Goal: Task Accomplishment & Management: Manage account settings

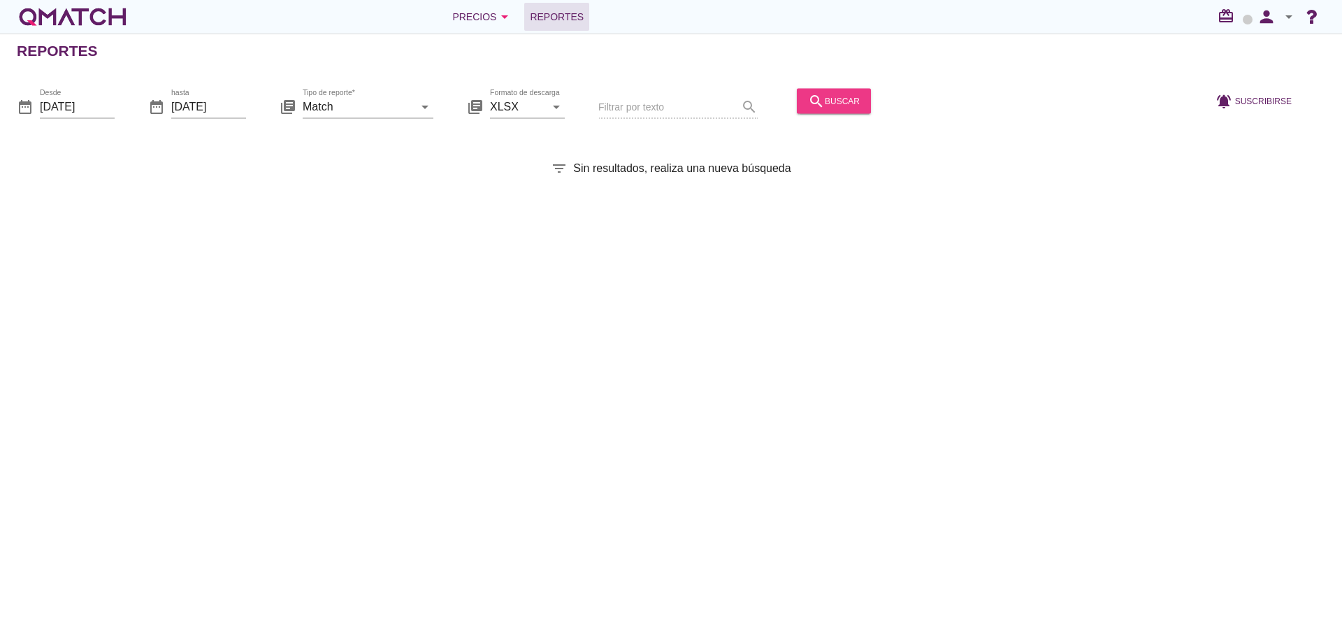
click at [821, 96] on div "search buscar" at bounding box center [834, 100] width 52 height 17
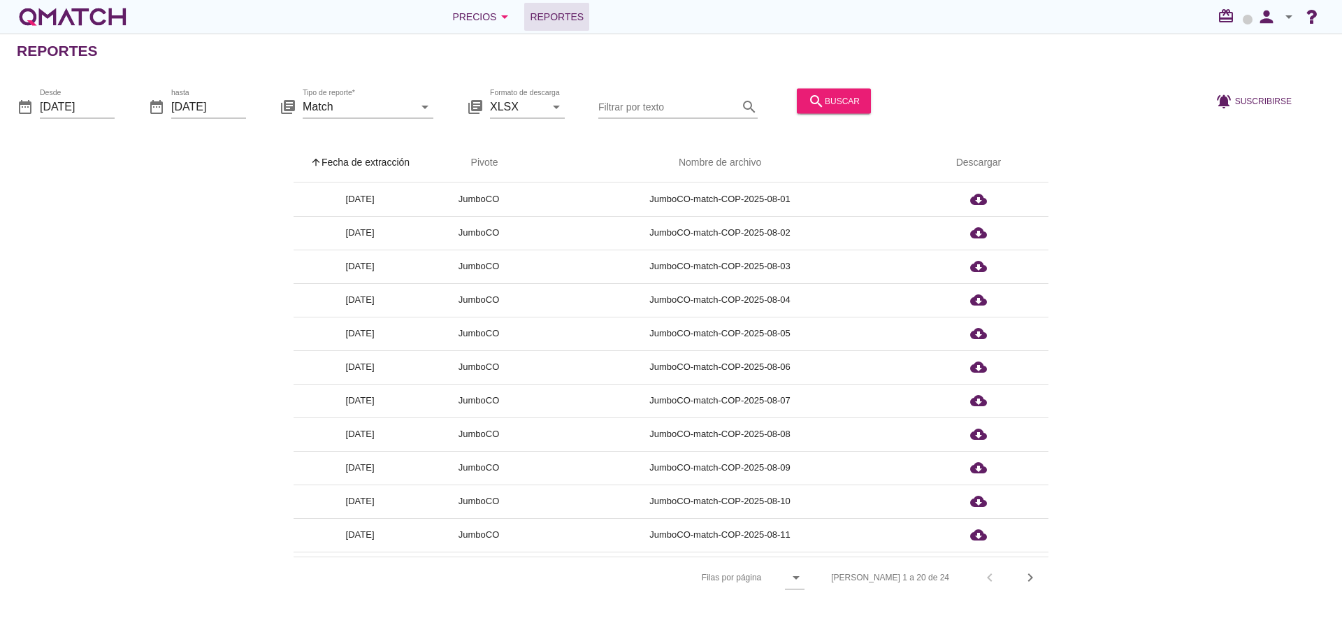
click at [396, 166] on th "arrow_upward Fecha de extracción" at bounding box center [360, 162] width 133 height 39
click at [810, 92] on button "search buscar" at bounding box center [834, 100] width 74 height 25
click at [380, 174] on th "arrow_upward Fecha de extracción" at bounding box center [360, 162] width 133 height 39
click at [1259, 27] on button "person" at bounding box center [1267, 17] width 28 height 28
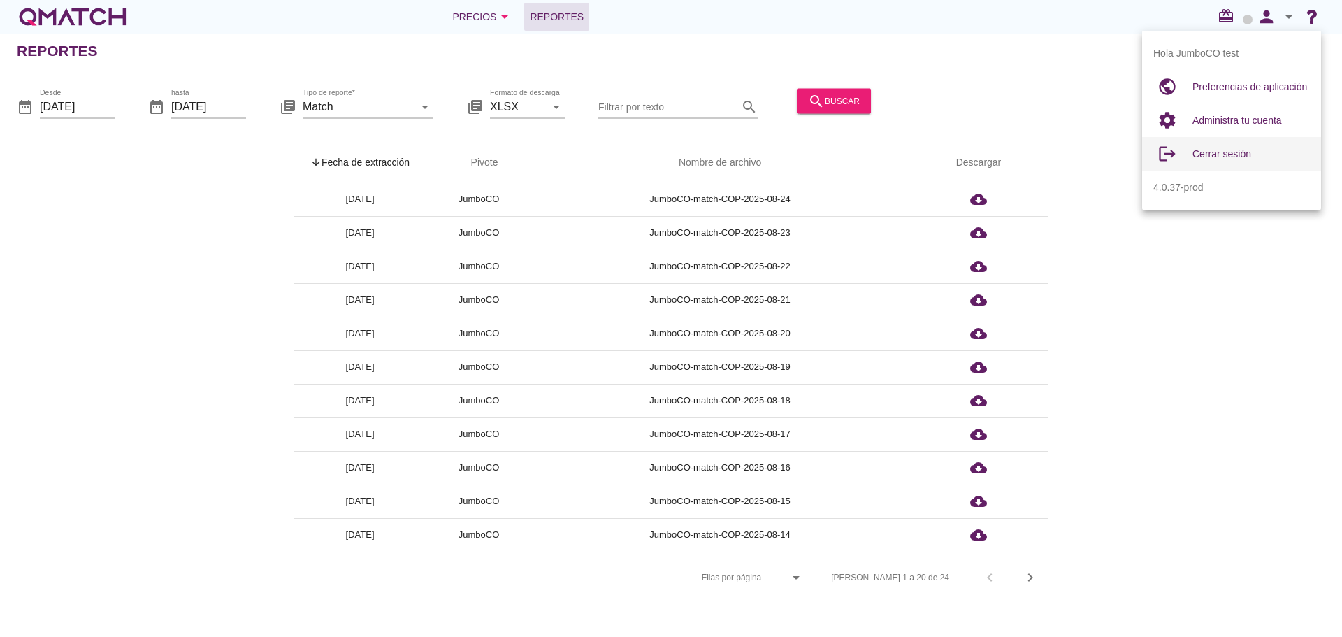
click at [1199, 153] on span "Cerrar sesión" at bounding box center [1222, 153] width 59 height 11
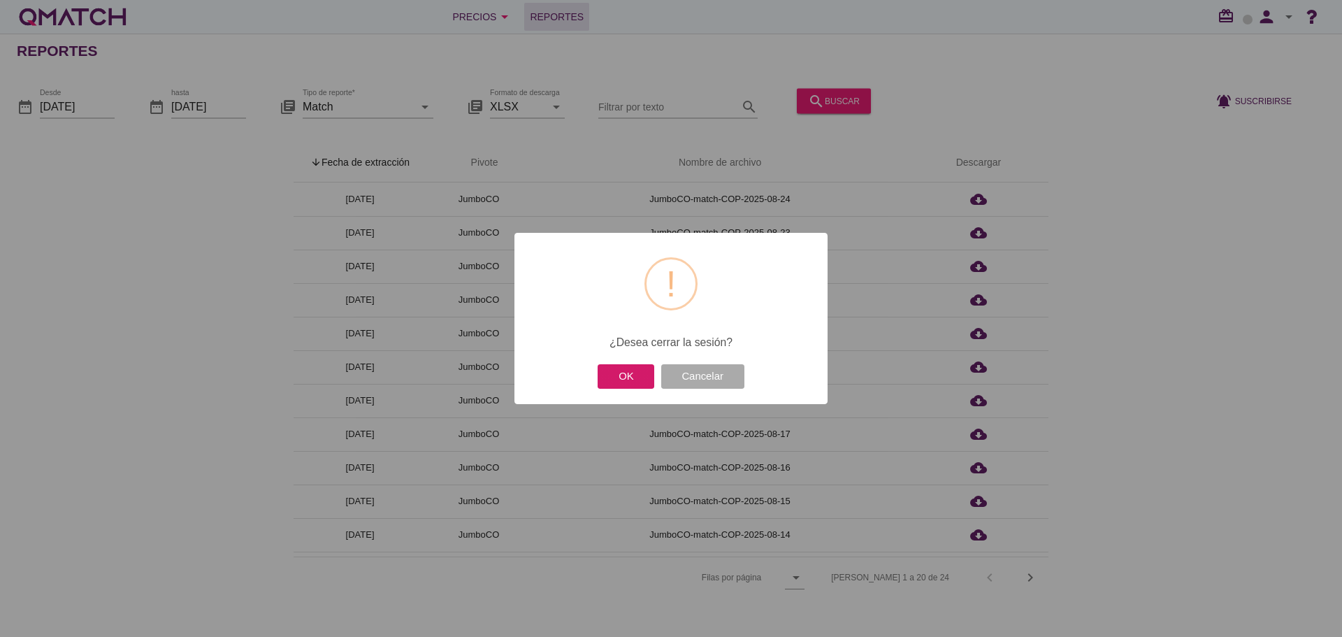
click at [615, 371] on button "OK" at bounding box center [626, 376] width 57 height 24
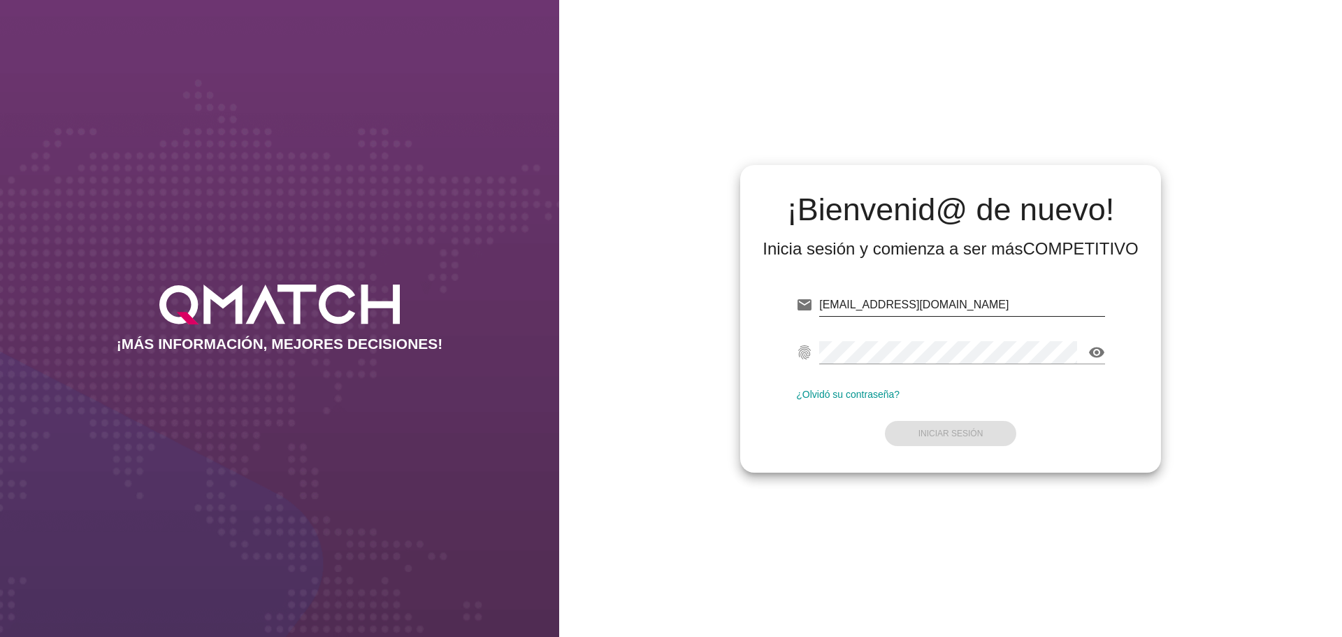
click at [906, 306] on input "[EMAIL_ADDRESS][DOMAIN_NAME]" at bounding box center [962, 305] width 286 height 22
click at [1014, 304] on input "[EMAIL_ADDRESS][DOMAIN_NAME]" at bounding box center [962, 305] width 286 height 22
type input "[EMAIL_ADDRESS][DOMAIN_NAME][PERSON_NAME]"
click at [984, 421] on form "email [EMAIL_ADDRESS][DOMAIN_NAME][PERSON_NAME] fingerprint visibility ¿Olvidó …" at bounding box center [950, 367] width 309 height 165
click at [954, 430] on strong "Iniciar Sesión" at bounding box center [951, 434] width 65 height 10
